Goal: Navigation & Orientation: Find specific page/section

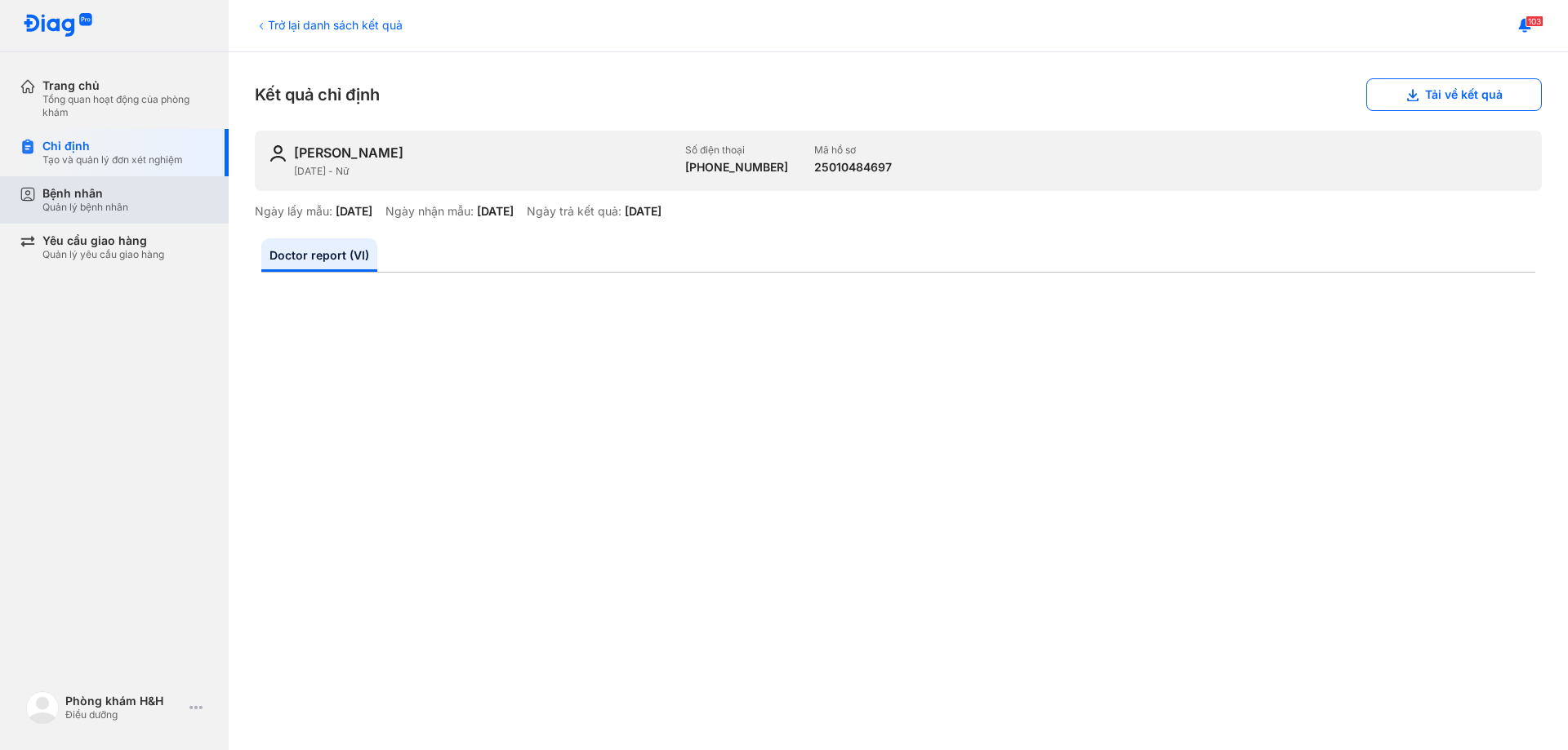
click at [106, 204] on div "Quản lý bệnh nhân" at bounding box center [86, 208] width 86 height 13
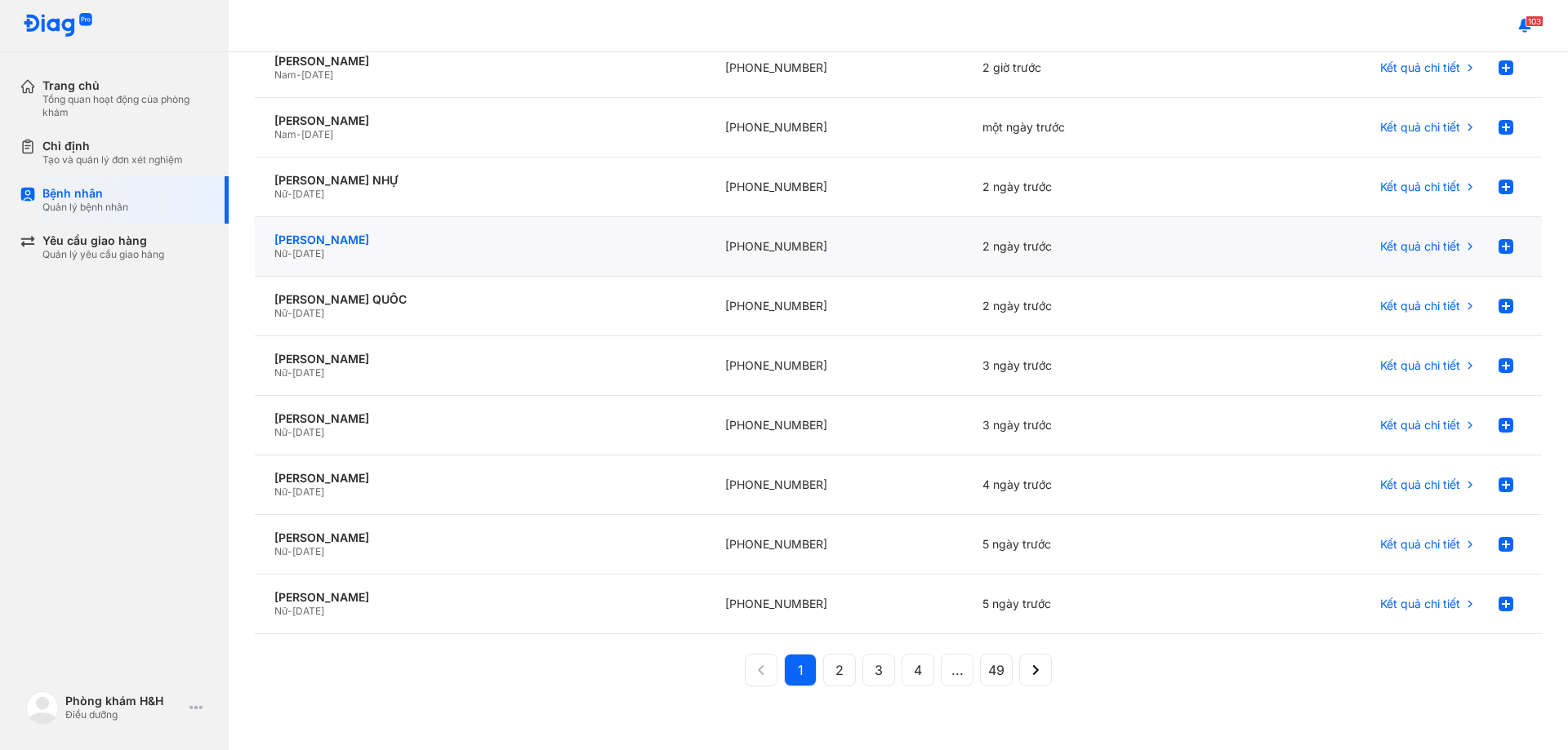
scroll to position [182, 0]
